Goal: Find specific page/section: Find specific page/section

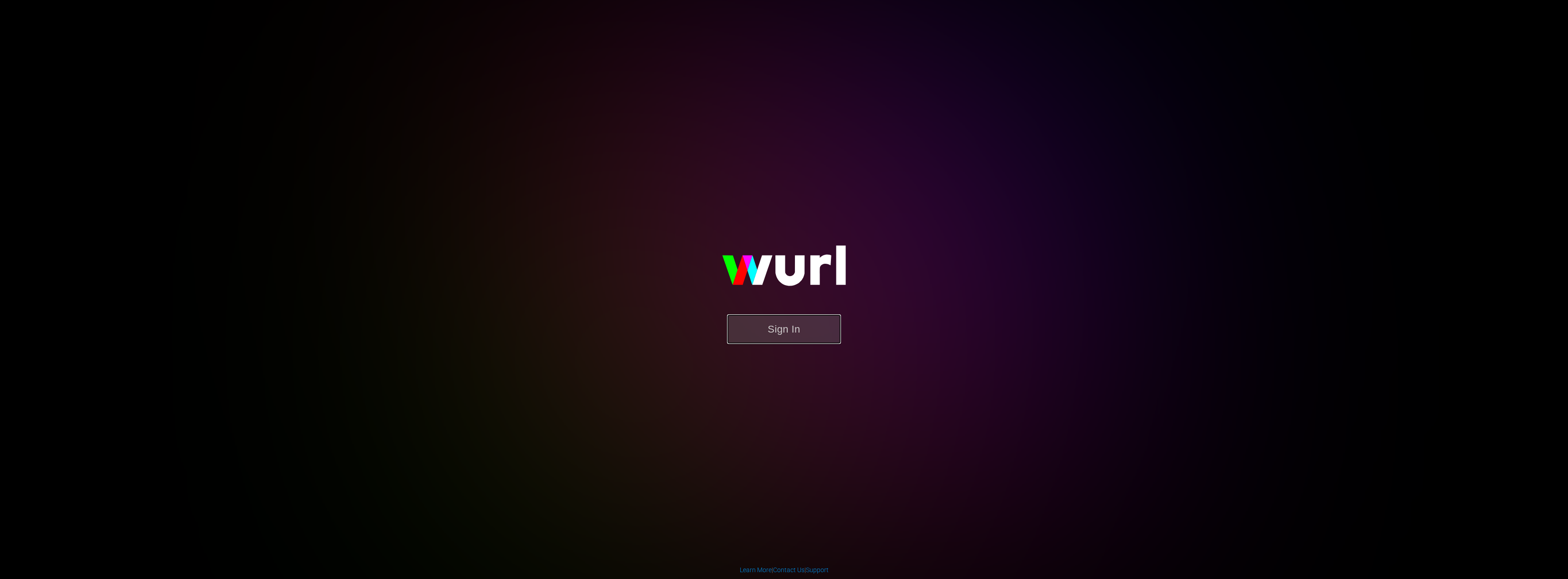
click at [792, 325] on button "Sign In" at bounding box center [784, 329] width 114 height 30
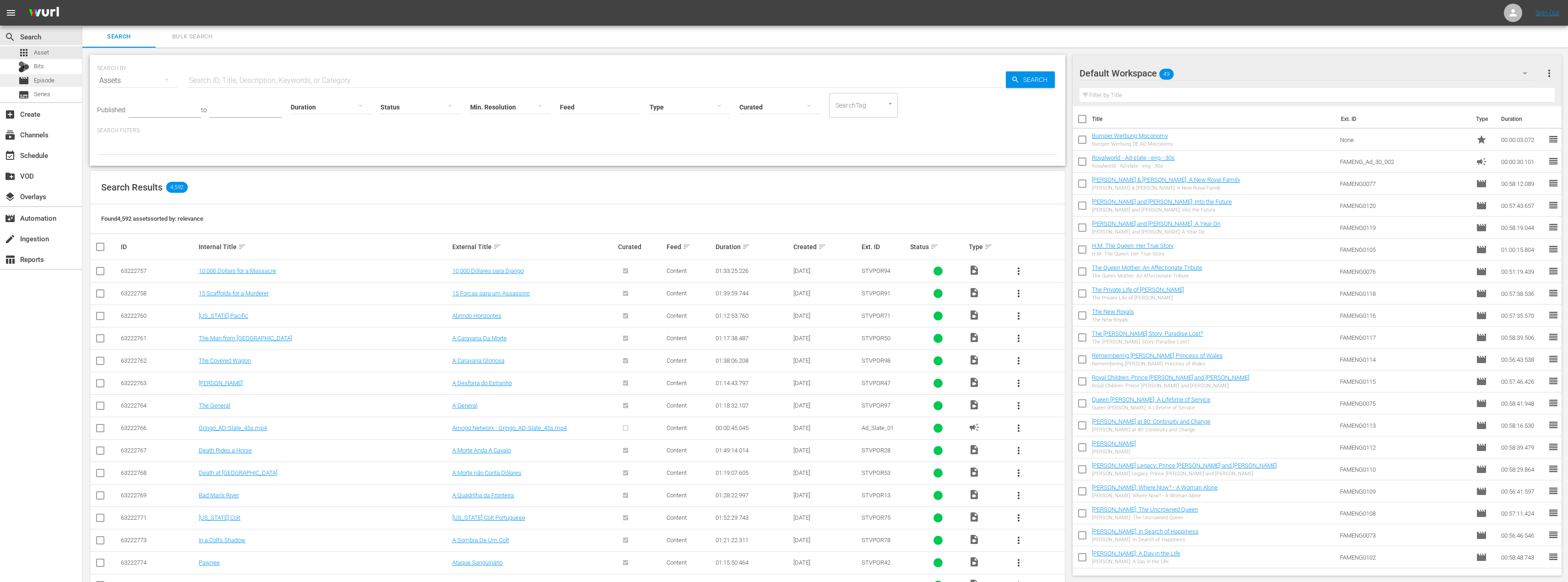
click at [37, 80] on span "Episode" at bounding box center [44, 81] width 21 height 9
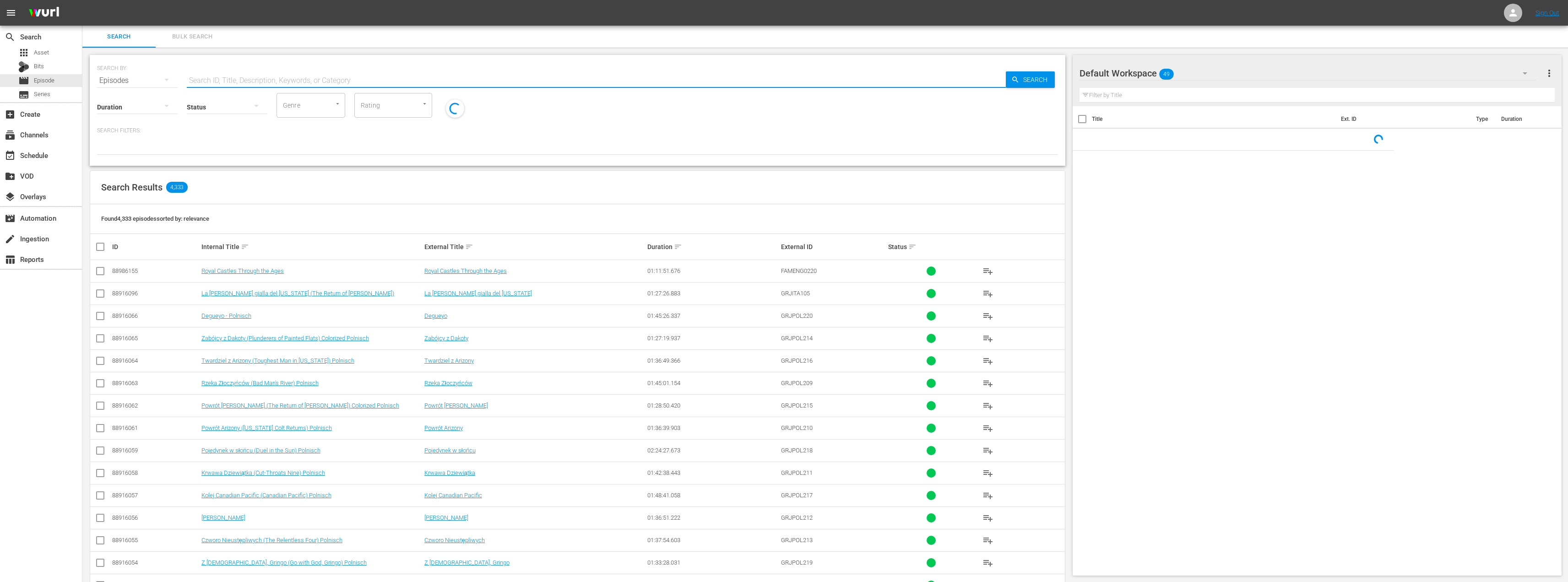
click at [234, 80] on input "text" at bounding box center [596, 80] width 819 height 22
paste input "System des Geldes"
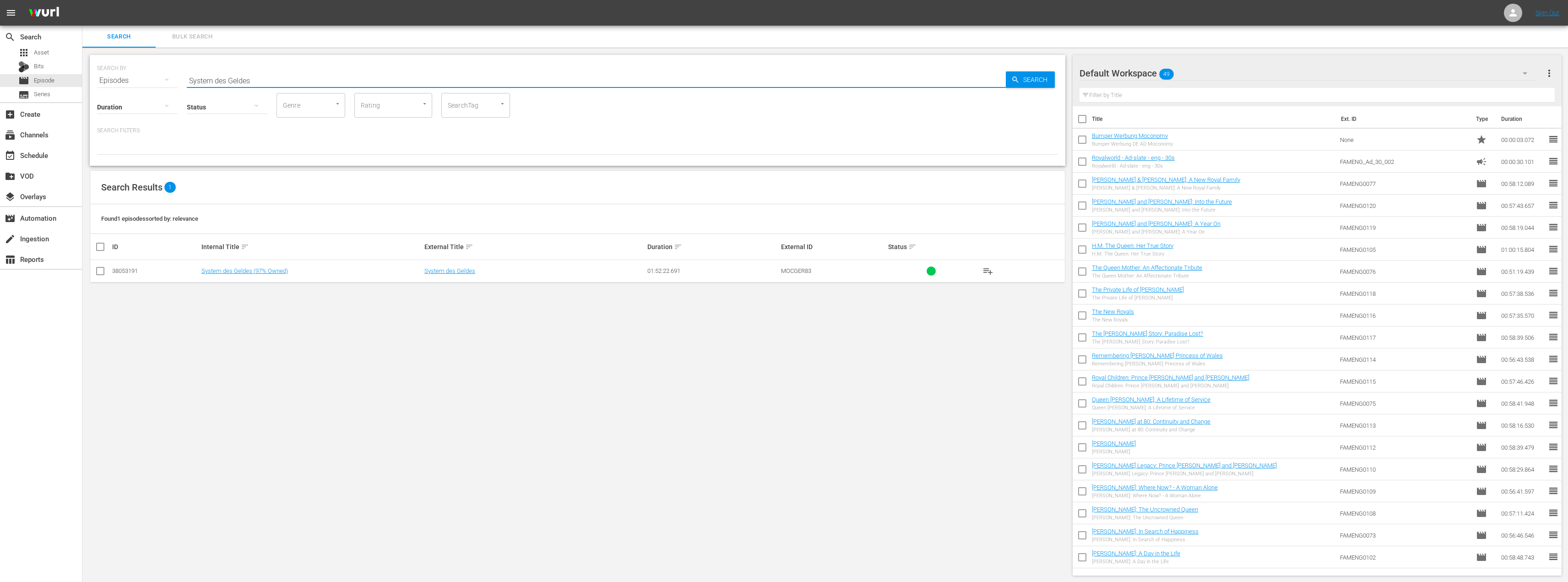
paste input "Zeitgeist - Addendum"
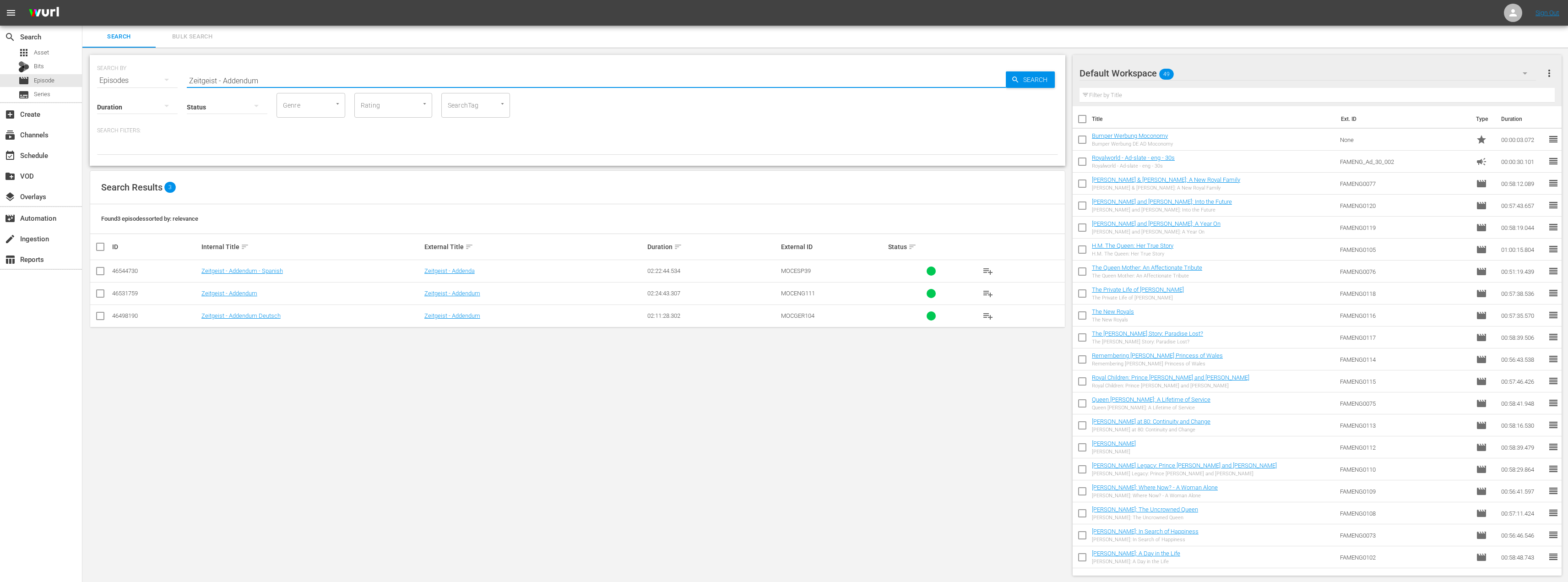
type input "Zeitgeist - Addendum"
